Goal: Find specific page/section: Find specific page/section

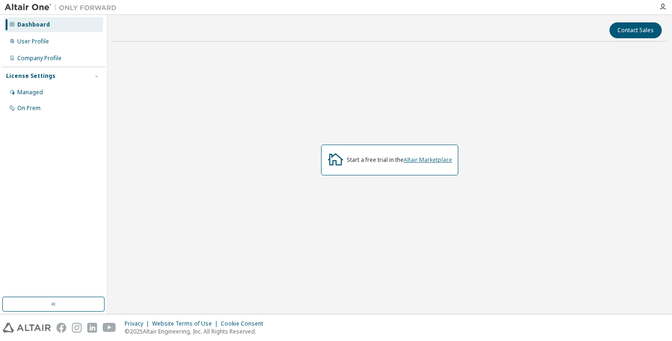
click at [415, 159] on link "Altair Marketplace" at bounding box center [428, 160] width 49 height 8
